Goal: Task Accomplishment & Management: Use online tool/utility

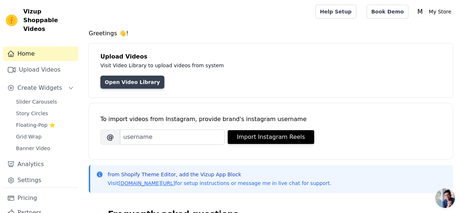
click at [128, 80] on link "Open Video Library" at bounding box center [132, 82] width 64 height 13
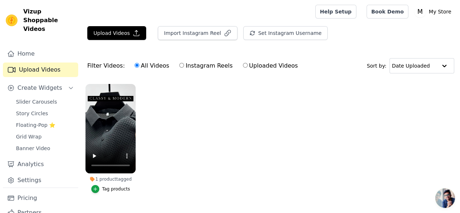
drag, startPoint x: 242, startPoint y: 156, endPoint x: 229, endPoint y: 153, distance: 13.0
click at [230, 154] on ul "1 product tagged Tag products" at bounding box center [270, 146] width 378 height 132
click at [96, 186] on icon "button" at bounding box center [95, 188] width 5 height 5
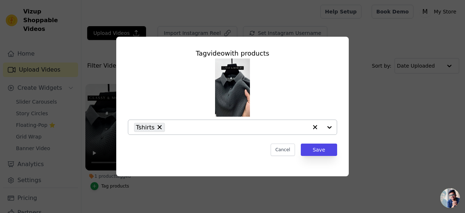
click at [331, 126] on div at bounding box center [322, 127] width 29 height 15
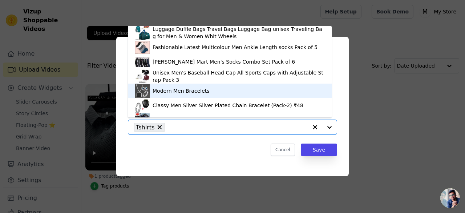
scroll to position [398, 0]
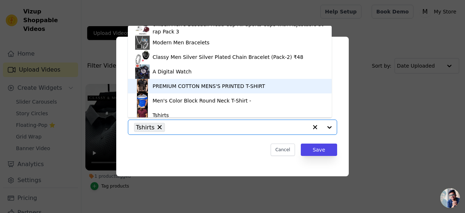
click at [150, 89] on div "PREMIUM COTTON MENS'S PRINTED T-SHIRT" at bounding box center [229, 86] width 189 height 15
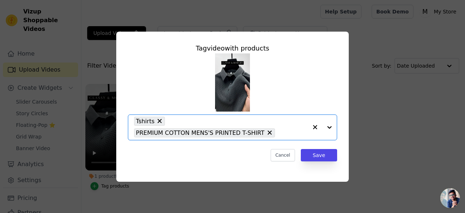
click at [326, 126] on div at bounding box center [322, 127] width 29 height 25
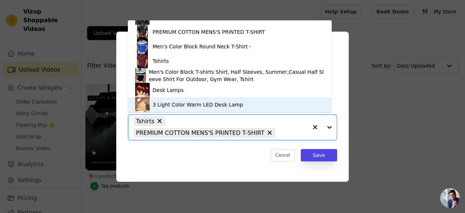
scroll to position [475, 0]
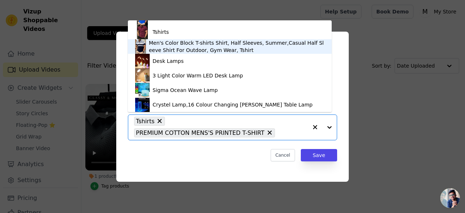
click at [177, 48] on div "Men's Color Block T-shirts Shirt, Half Sleeves, Summer,Casual Half Sleeve Shirt…" at bounding box center [237, 46] width 176 height 15
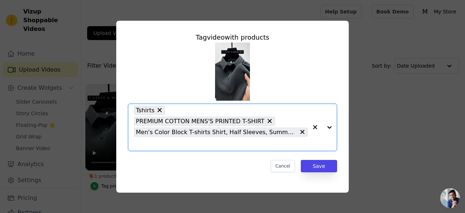
click at [328, 127] on div at bounding box center [322, 127] width 29 height 47
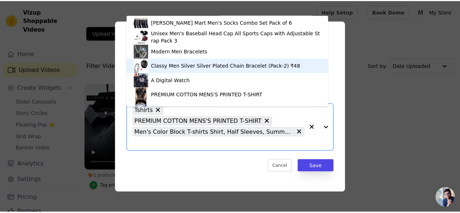
scroll to position [427, 0]
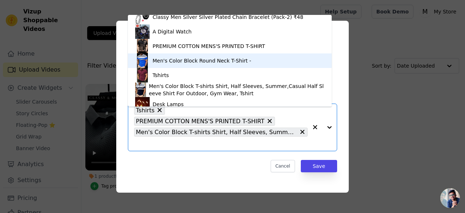
click at [207, 61] on div "Men's Color Block Round Neck T-Shirt -" at bounding box center [202, 60] width 98 height 7
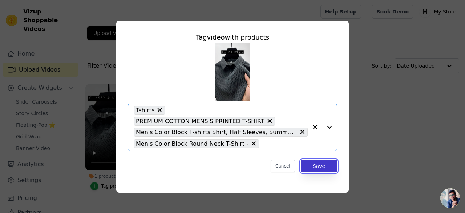
click at [323, 160] on button "Save" at bounding box center [319, 166] width 36 height 12
